Goal: Task Accomplishment & Management: Manage account settings

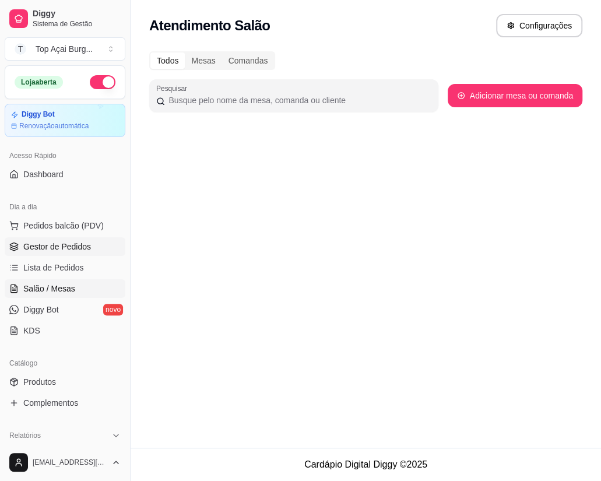
click at [65, 246] on span "Gestor de Pedidos" at bounding box center [57, 247] width 68 height 12
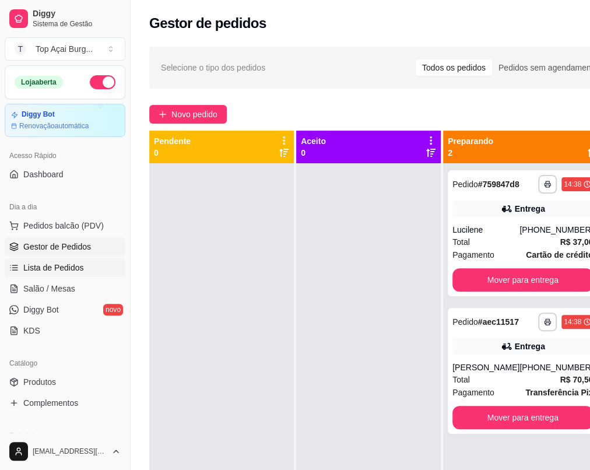
click at [69, 265] on span "Lista de Pedidos" at bounding box center [53, 268] width 61 height 12
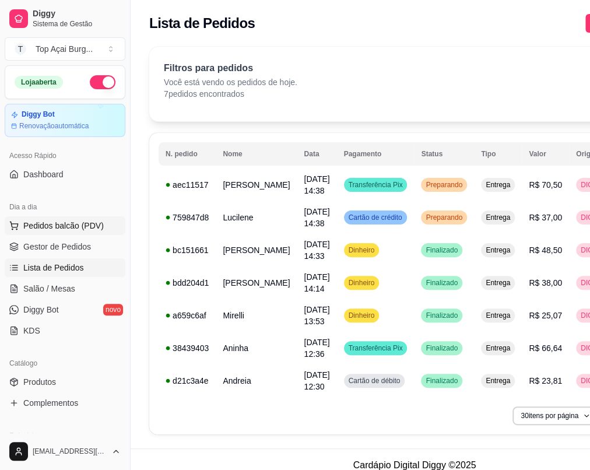
click at [84, 225] on span "Pedidos balcão (PDV)" at bounding box center [63, 226] width 80 height 12
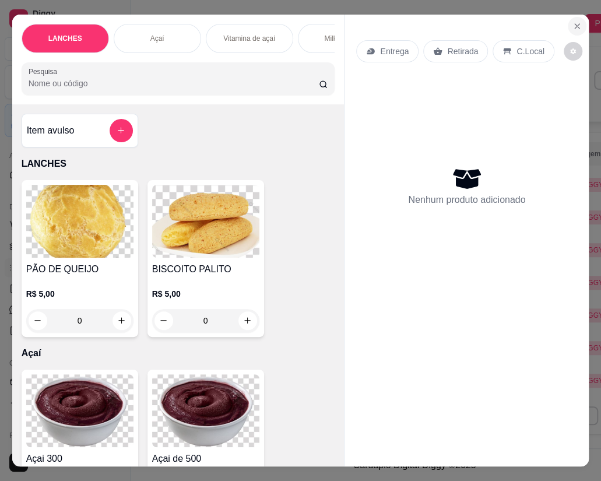
click at [574, 22] on icon "Close" at bounding box center [577, 26] width 9 height 9
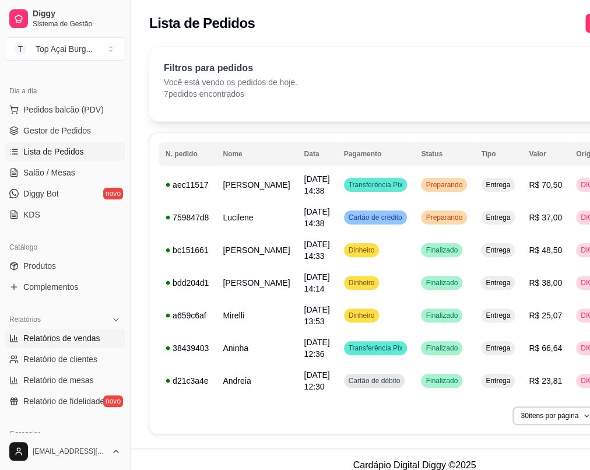
scroll to position [148, 0]
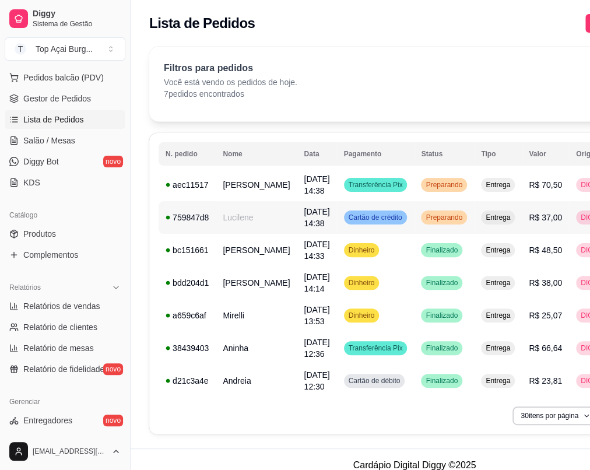
click at [238, 215] on td "Lucilene" at bounding box center [256, 217] width 81 height 33
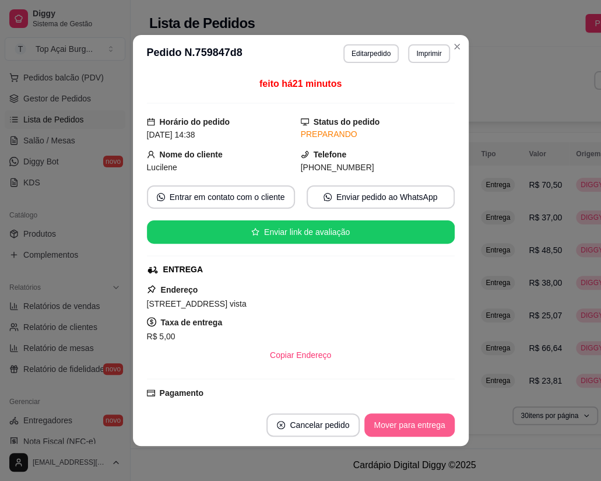
click at [400, 430] on button "Mover para entrega" at bounding box center [410, 425] width 90 height 23
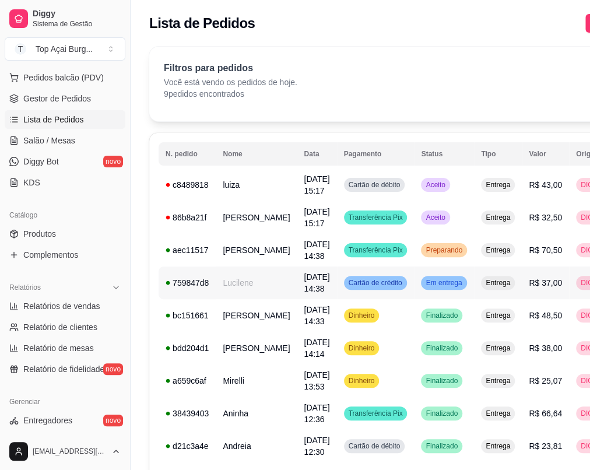
click at [184, 289] on td "759847d8" at bounding box center [187, 283] width 57 height 33
click at [229, 275] on td "Lucilene" at bounding box center [256, 283] width 81 height 33
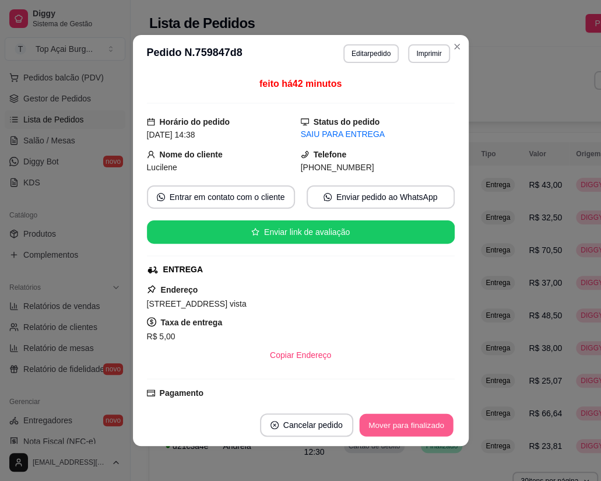
click at [423, 419] on button "Mover para finalizado" at bounding box center [406, 425] width 94 height 23
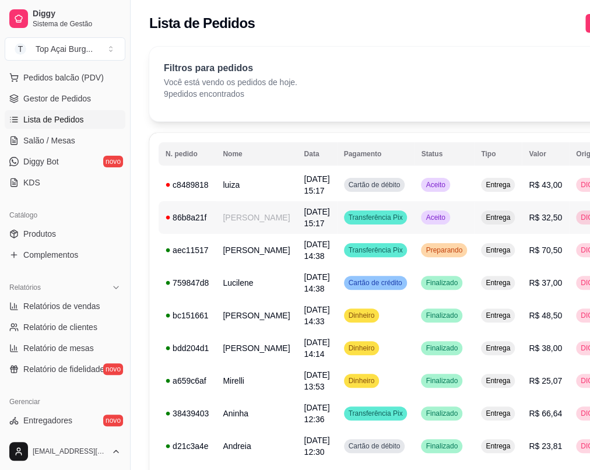
click at [302, 223] on td "[DATE] 15:17" at bounding box center [317, 217] width 40 height 33
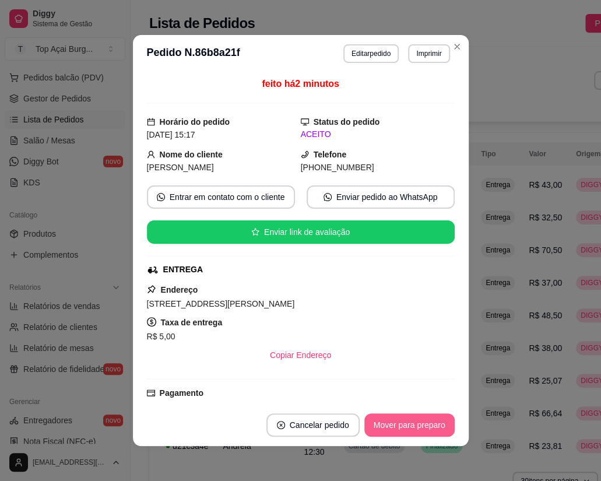
click at [403, 426] on button "Mover para preparo" at bounding box center [410, 425] width 90 height 23
click at [442, 51] on button "Imprimir" at bounding box center [428, 53] width 41 height 19
click at [455, 44] on icon "Close" at bounding box center [457, 46] width 5 height 5
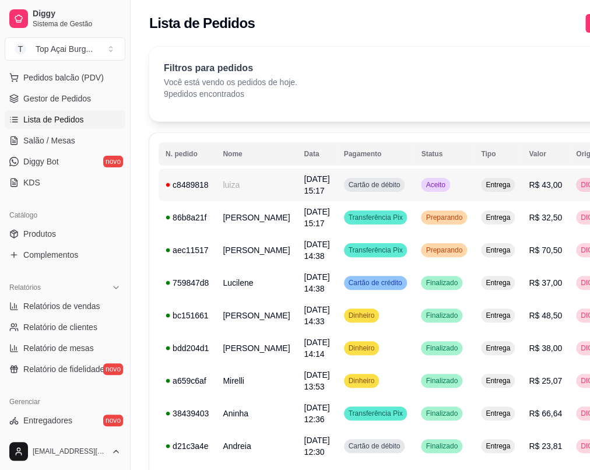
click at [261, 191] on td "luiza" at bounding box center [256, 185] width 81 height 33
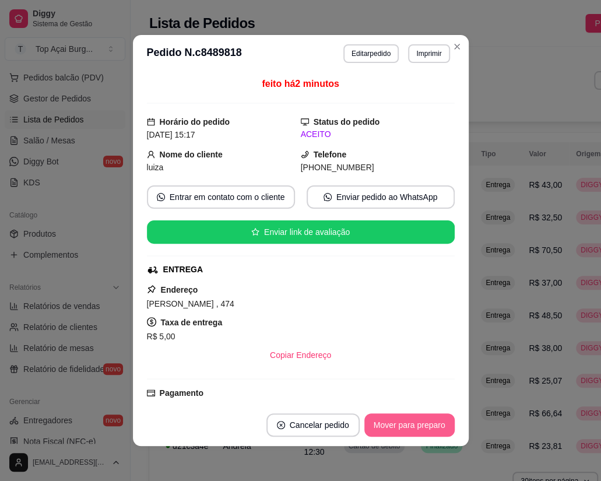
click at [378, 422] on button "Mover para preparo" at bounding box center [410, 425] width 90 height 23
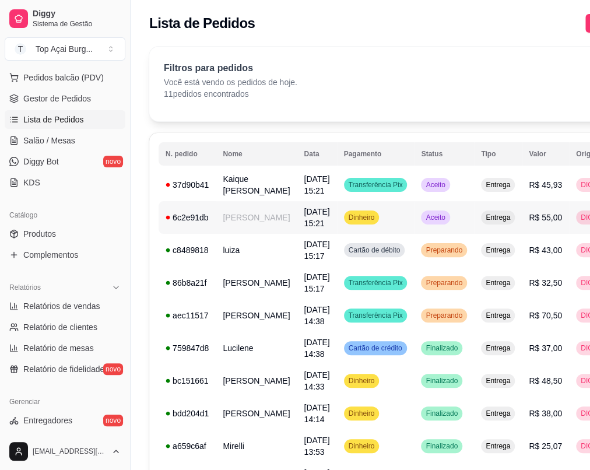
click at [239, 234] on td "[PERSON_NAME]" at bounding box center [256, 217] width 81 height 33
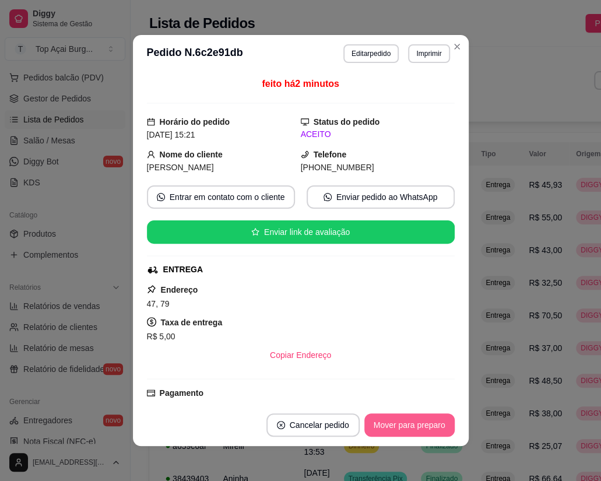
click at [385, 421] on button "Mover para preparo" at bounding box center [410, 425] width 90 height 23
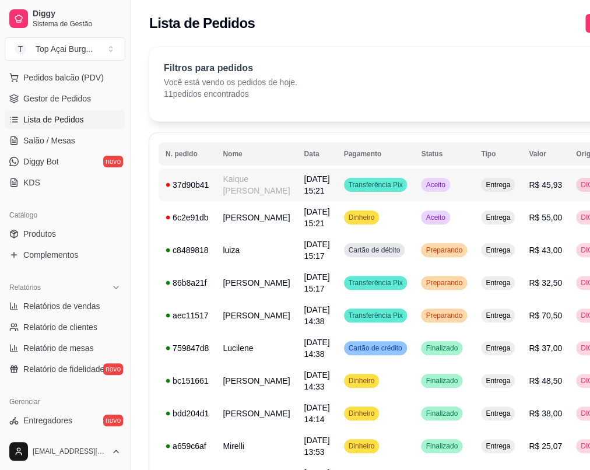
click at [256, 198] on td "Kaique [PERSON_NAME]" at bounding box center [256, 185] width 81 height 33
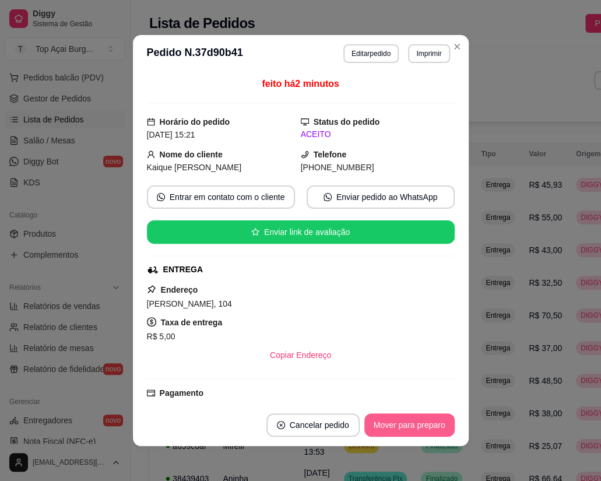
click at [425, 430] on button "Mover para preparo" at bounding box center [410, 425] width 90 height 23
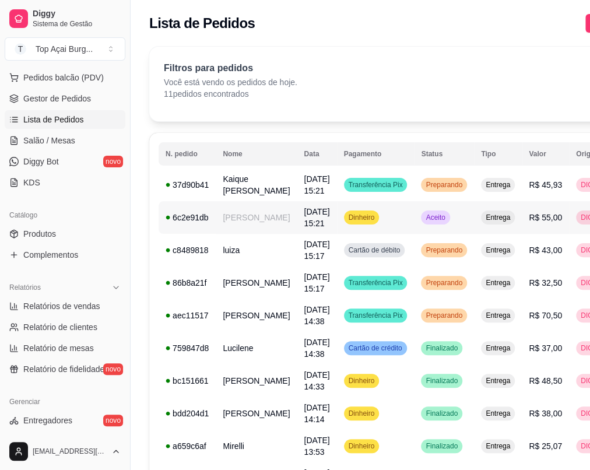
click at [236, 234] on td "[PERSON_NAME]" at bounding box center [256, 217] width 81 height 33
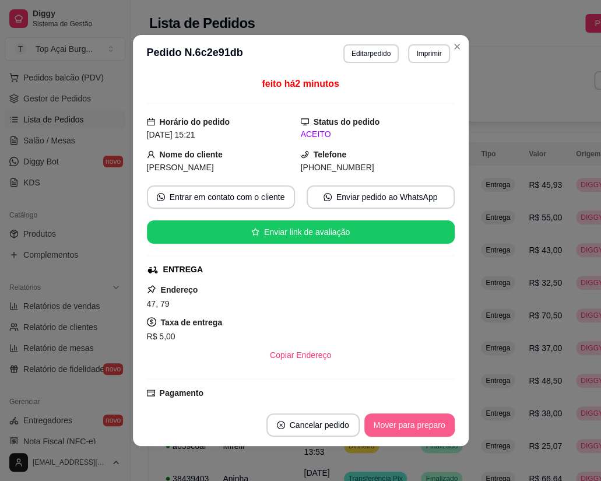
click at [390, 424] on button "Mover para preparo" at bounding box center [410, 425] width 90 height 23
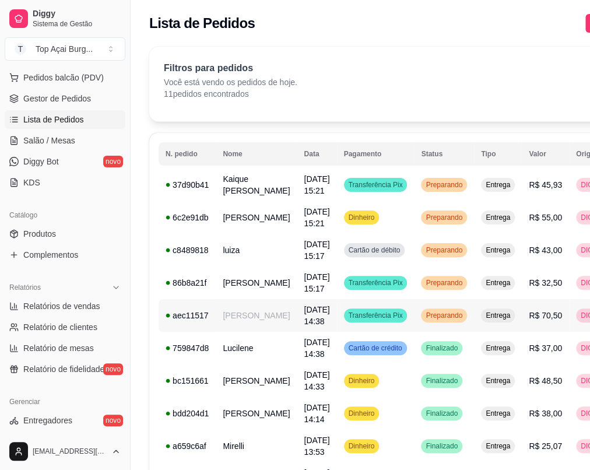
click at [297, 332] on td "[DATE] 14:38" at bounding box center [317, 315] width 40 height 33
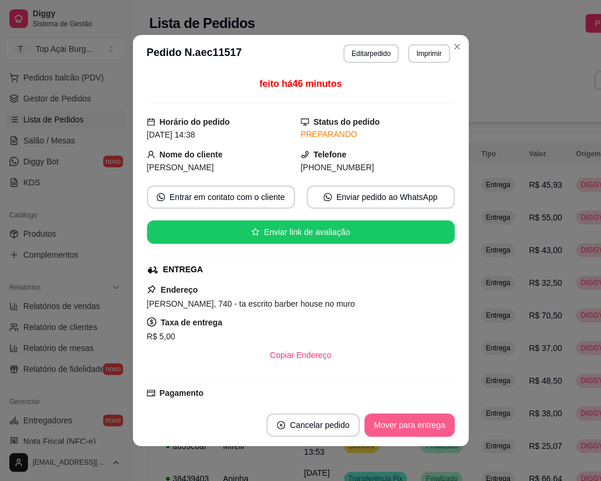
click at [437, 430] on button "Mover para entrega" at bounding box center [410, 425] width 90 height 23
click at [436, 425] on button "Mover para finalizado" at bounding box center [406, 425] width 97 height 23
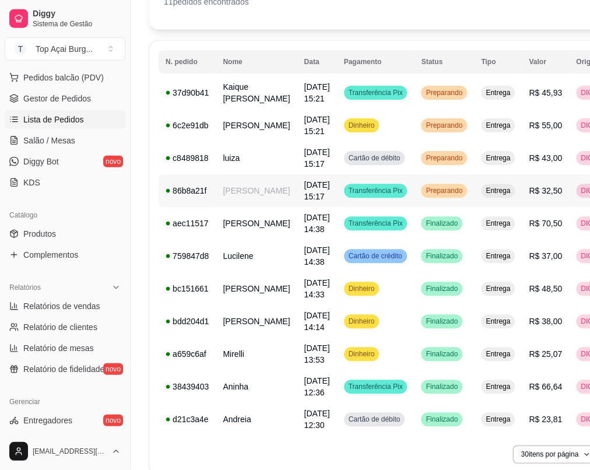
scroll to position [62, 0]
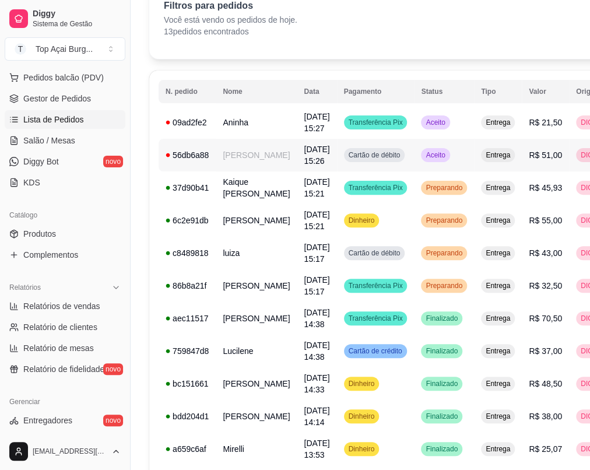
click at [304, 157] on span "[DATE] 15:26" at bounding box center [317, 155] width 26 height 21
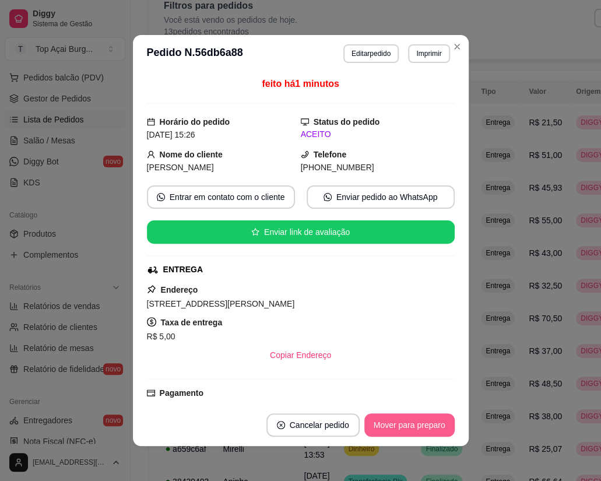
click at [391, 421] on button "Mover para preparo" at bounding box center [410, 425] width 90 height 23
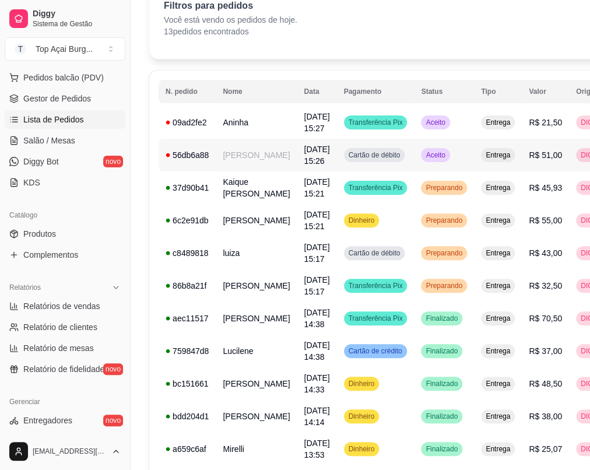
click at [304, 150] on span "[DATE] 15:26" at bounding box center [317, 155] width 26 height 21
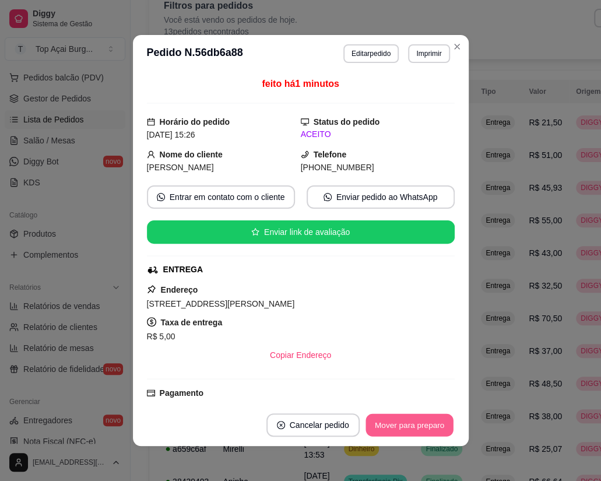
click at [403, 424] on button "Mover para preparo" at bounding box center [409, 425] width 87 height 23
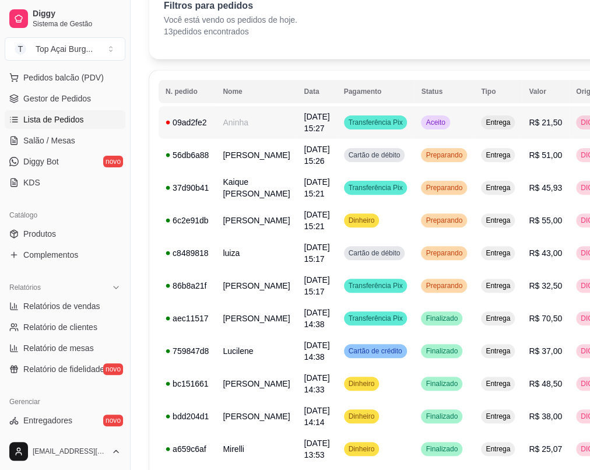
click at [304, 129] on span "[DATE] 15:27" at bounding box center [317, 122] width 26 height 21
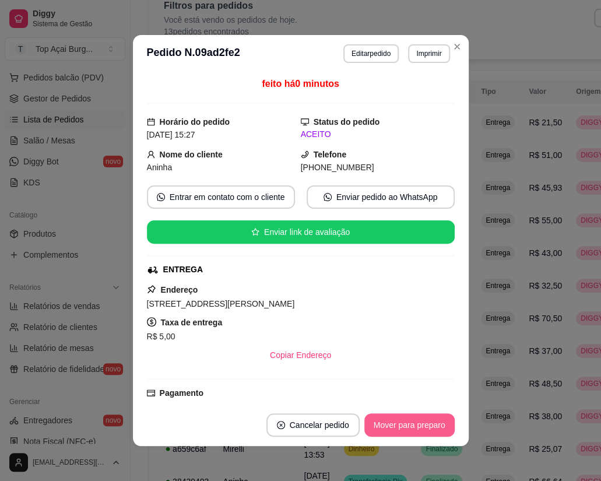
click at [395, 419] on button "Mover para preparo" at bounding box center [410, 425] width 90 height 23
click at [443, 49] on button "Imprimir" at bounding box center [428, 53] width 41 height 19
click at [455, 47] on icon "Close" at bounding box center [457, 46] width 5 height 5
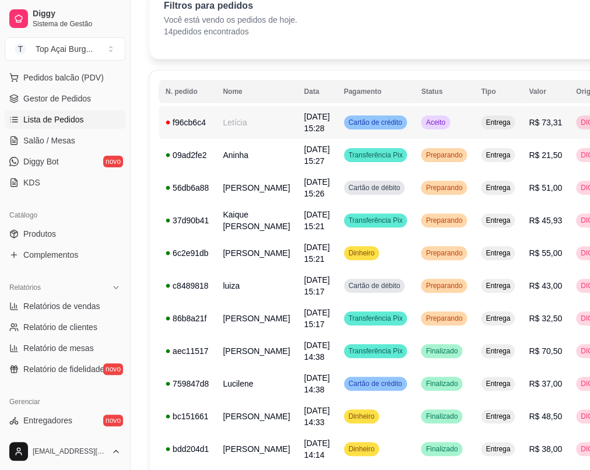
click at [297, 114] on td "[DATE] 15:28" at bounding box center [317, 122] width 40 height 33
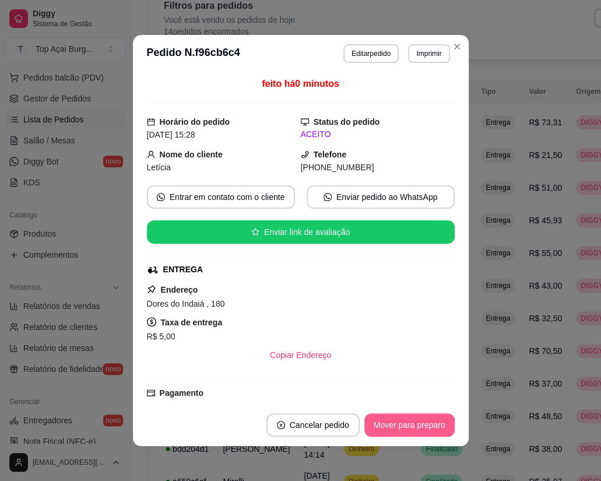
click at [428, 423] on button "Mover para preparo" at bounding box center [410, 425] width 90 height 23
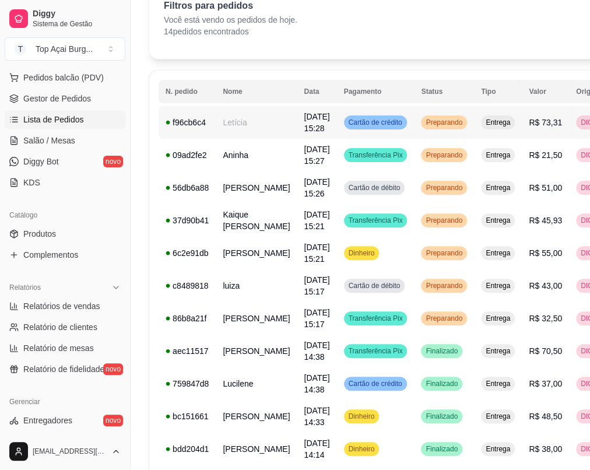
click at [305, 128] on td "[DATE] 15:28" at bounding box center [317, 122] width 40 height 33
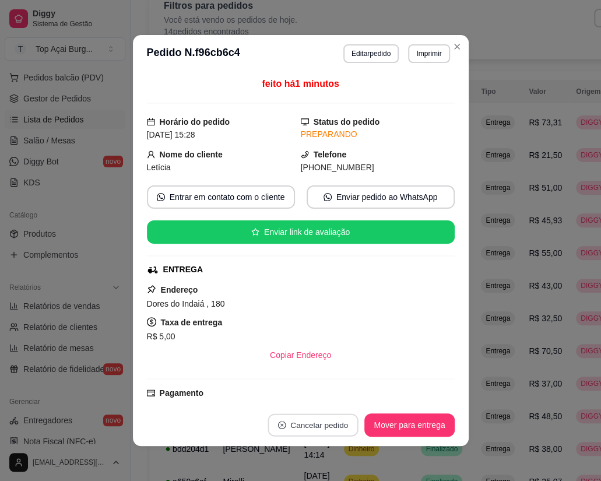
click at [307, 425] on button "Cancelar pedido" at bounding box center [313, 425] width 90 height 23
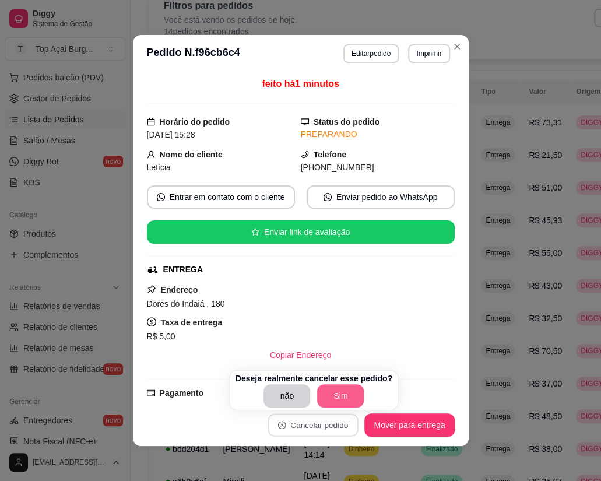
click at [325, 391] on button "Sim" at bounding box center [340, 395] width 47 height 23
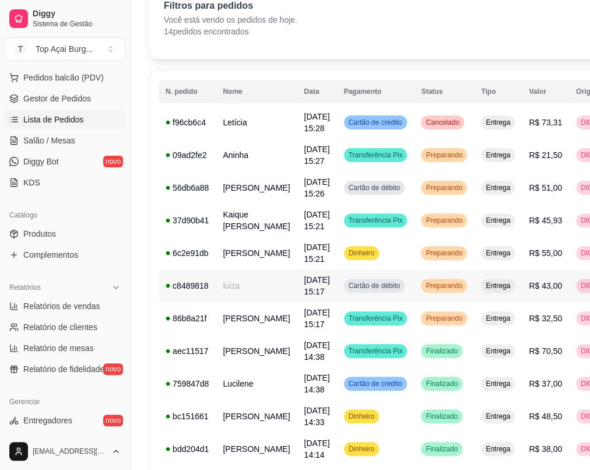
click at [304, 296] on span "[DATE] 15:17" at bounding box center [317, 285] width 26 height 21
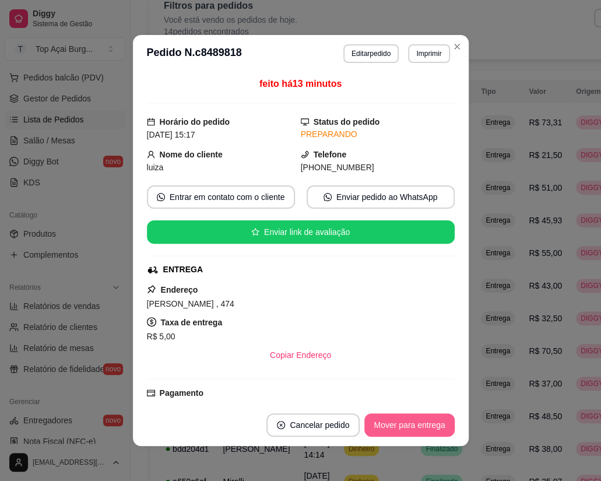
click at [379, 428] on button "Mover para entrega" at bounding box center [410, 425] width 90 height 23
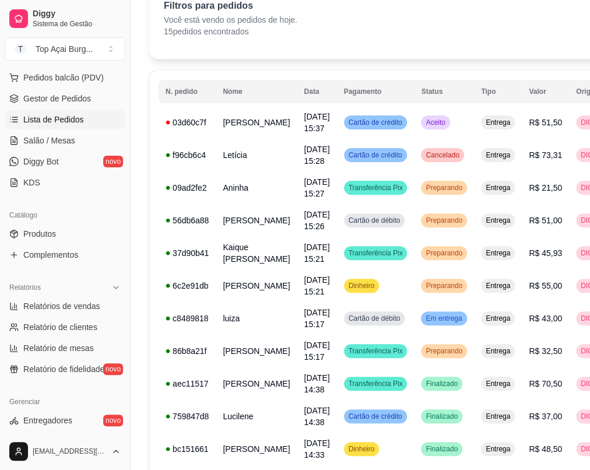
scroll to position [297, 0]
